Goal: Task Accomplishment & Management: Manage account settings

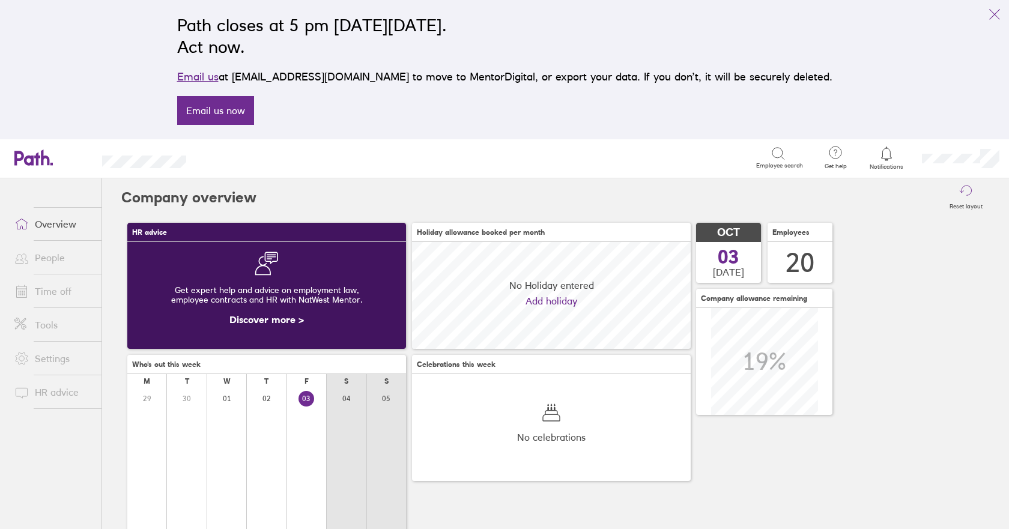
scroll to position [107, 279]
click at [55, 292] on link "Time off" at bounding box center [53, 291] width 97 height 24
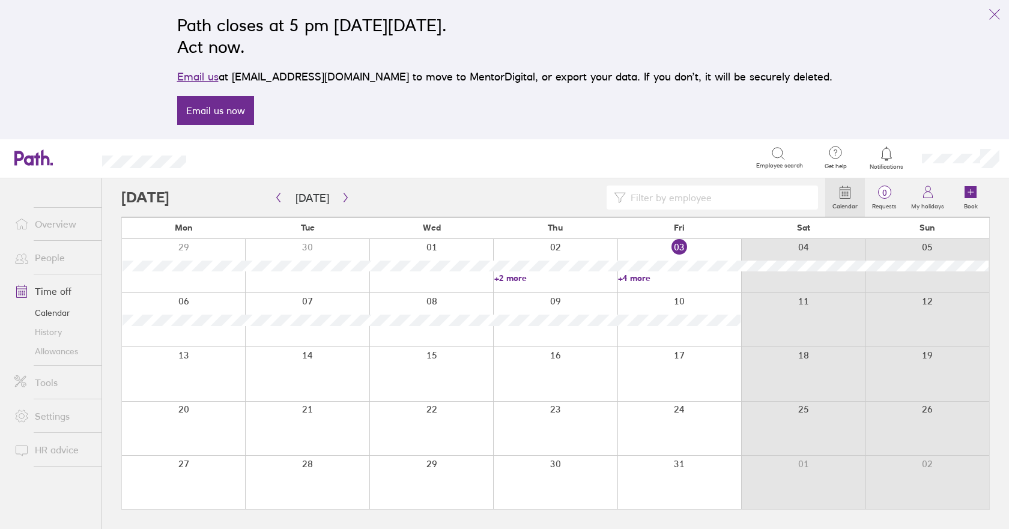
click at [47, 348] on link "Allowances" at bounding box center [53, 351] width 97 height 19
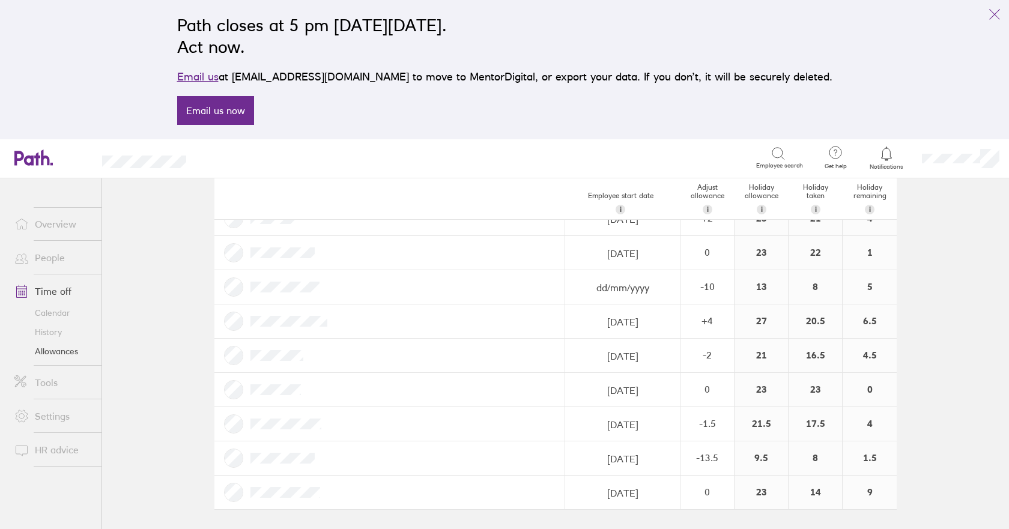
scroll to position [338, 0]
